Goal: Transaction & Acquisition: Purchase product/service

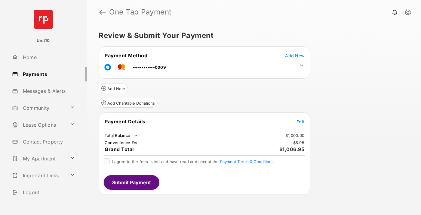
click at [301, 121] on span "Edit" at bounding box center [301, 121] width 8 height 5
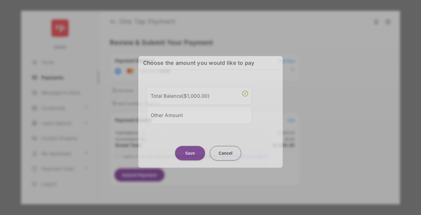
click at [199, 113] on div "Other Amount" at bounding box center [199, 115] width 97 height 10
type input "****"
click at [190, 159] on button "Save" at bounding box center [190, 153] width 30 height 14
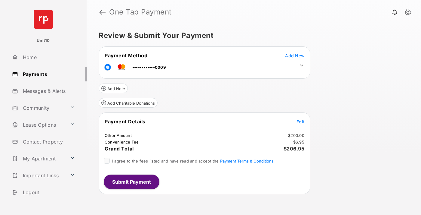
click at [302, 65] on icon at bounding box center [301, 65] width 5 height 5
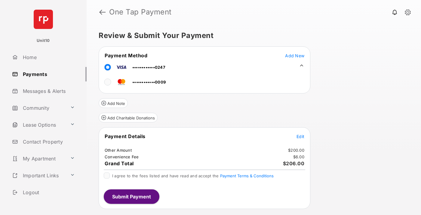
click at [301, 136] on span "Edit" at bounding box center [301, 136] width 8 height 5
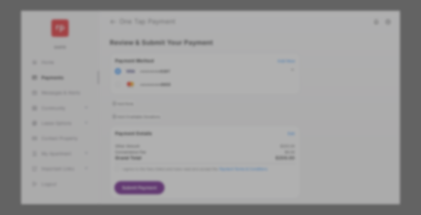
click at [190, 166] on button "Save" at bounding box center [190, 168] width 30 height 14
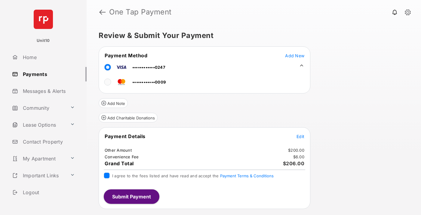
click at [131, 196] on button "Submit Payment" at bounding box center [132, 196] width 56 height 14
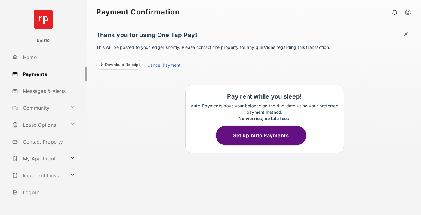
click at [164, 66] on link "Cancel Payment" at bounding box center [163, 66] width 33 height 8
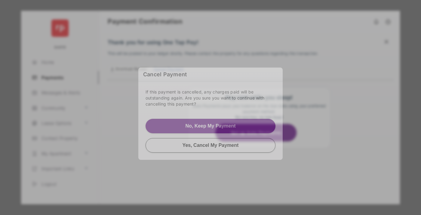
click at [211, 145] on button "Yes, Cancel My Payment" at bounding box center [211, 145] width 130 height 14
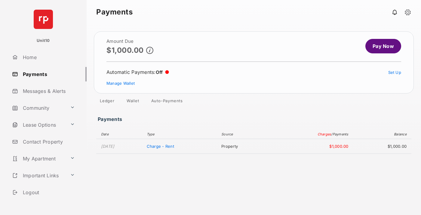
click at [121, 83] on link "Manage Wallet" at bounding box center [120, 83] width 28 height 5
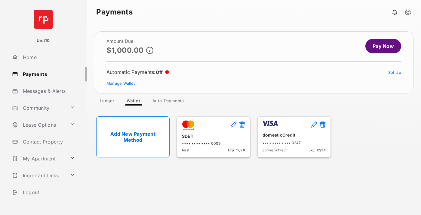
click at [323, 125] on button at bounding box center [323, 124] width 6 height 7
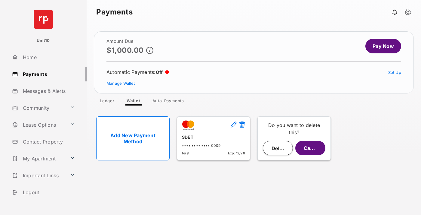
click at [278, 148] on button "Delete" at bounding box center [278, 147] width 30 height 14
